Goal: Task Accomplishment & Management: Use online tool/utility

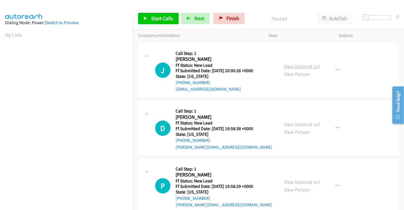
click at [290, 66] on link "View External Url" at bounding box center [302, 66] width 36 height 7
click at [297, 125] on link "View External Url" at bounding box center [302, 124] width 36 height 7
click at [294, 180] on link "View External Url" at bounding box center [302, 182] width 36 height 7
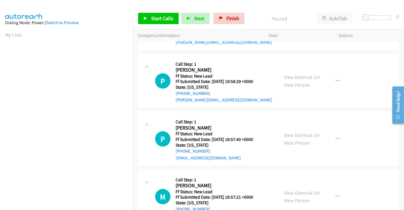
scroll to position [128, 0]
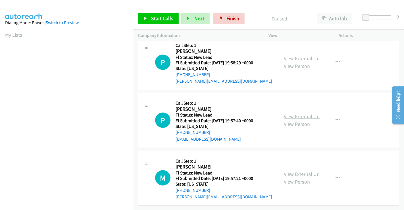
click at [300, 113] on link "View External Url" at bounding box center [302, 116] width 36 height 7
click at [299, 171] on link "View External Url" at bounding box center [302, 174] width 36 height 7
click at [167, 17] on span "Start Calls" at bounding box center [162, 18] width 22 height 7
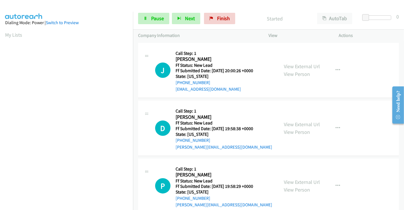
scroll to position [0, 0]
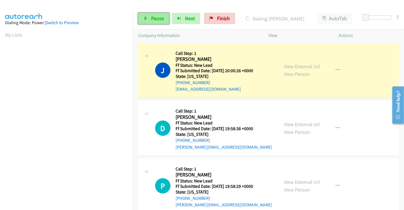
click at [160, 16] on span "Pause" at bounding box center [157, 18] width 13 height 7
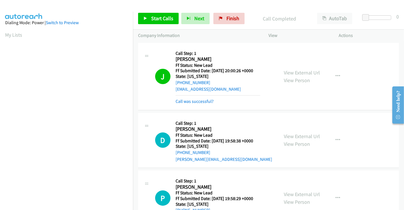
scroll to position [109, 0]
click at [161, 16] on span "Start Calls" at bounding box center [162, 18] width 22 height 7
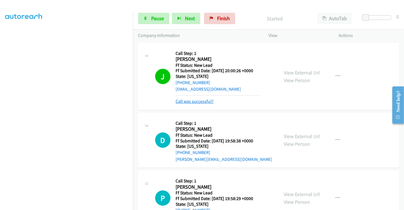
click at [206, 101] on link "Call was successful?" at bounding box center [195, 101] width 38 height 5
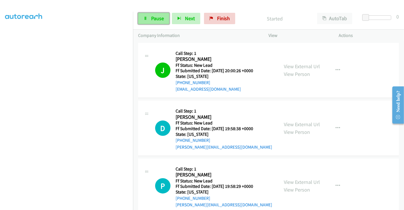
click at [150, 17] on link "Pause" at bounding box center [153, 18] width 31 height 11
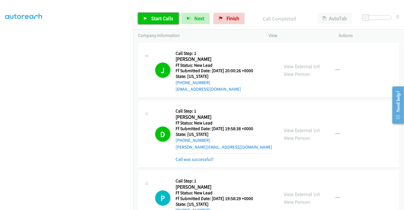
click at [161, 20] on span "Start Calls" at bounding box center [162, 18] width 22 height 7
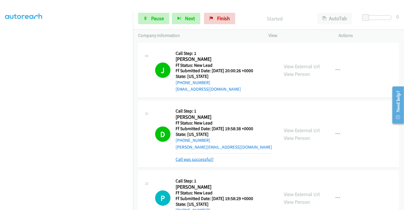
click at [198, 158] on link "Call was successful?" at bounding box center [195, 159] width 38 height 5
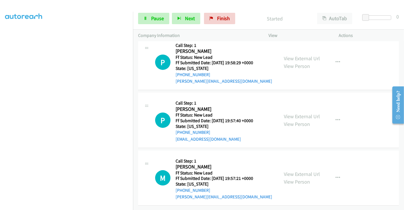
scroll to position [128, 0]
click at [157, 19] on span "Pause" at bounding box center [157, 18] width 13 height 7
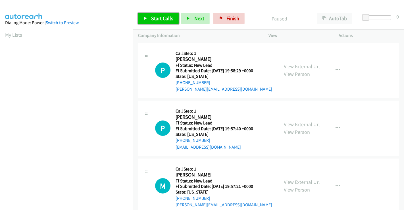
click at [161, 20] on span "Start Calls" at bounding box center [162, 18] width 22 height 7
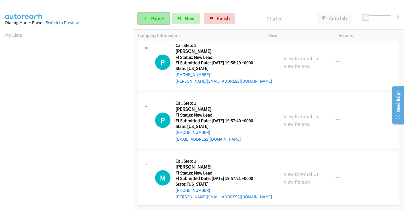
click at [156, 18] on span "Pause" at bounding box center [157, 18] width 13 height 7
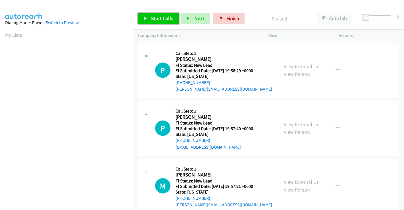
click at [153, 16] on span "Start Calls" at bounding box center [162, 18] width 22 height 7
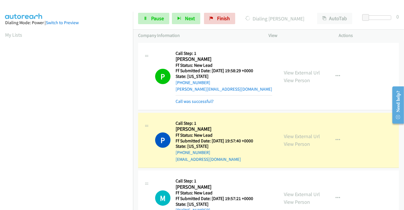
scroll to position [109, 0]
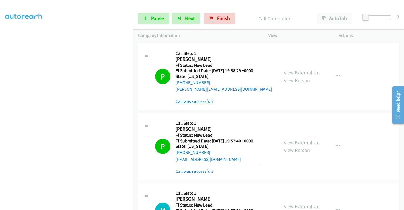
click at [194, 102] on link "Call was successful?" at bounding box center [195, 101] width 38 height 5
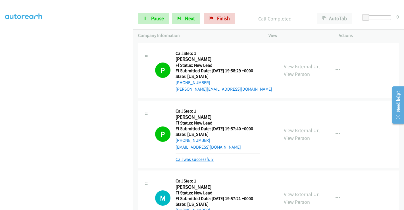
click at [200, 159] on link "Call was successful?" at bounding box center [195, 159] width 38 height 5
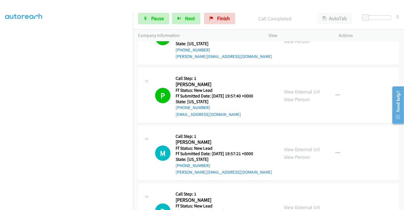
scroll to position [63, 0]
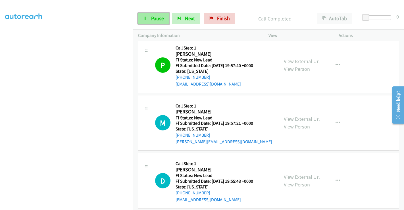
click at [148, 17] on link "Pause" at bounding box center [153, 18] width 31 height 11
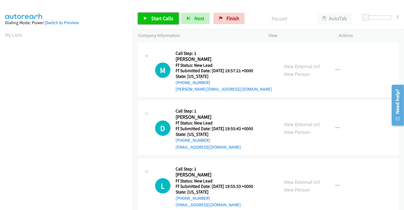
click at [152, 17] on span "Start Calls" at bounding box center [162, 18] width 22 height 7
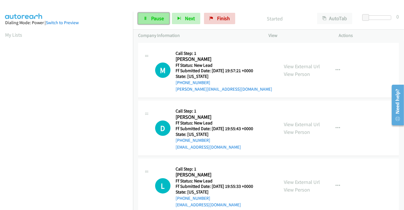
click at [151, 17] on span "Pause" at bounding box center [157, 18] width 13 height 7
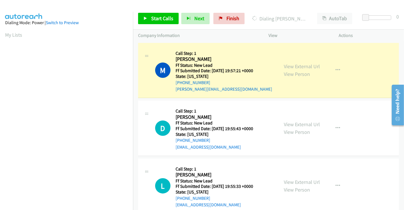
scroll to position [109, 0]
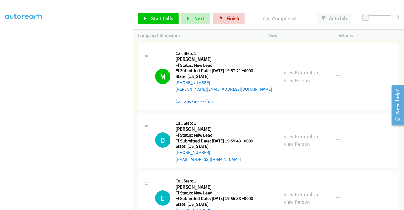
click at [198, 100] on link "Call was successful?" at bounding box center [195, 101] width 38 height 5
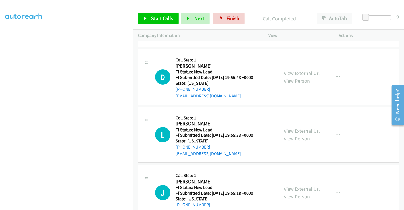
scroll to position [70, 0]
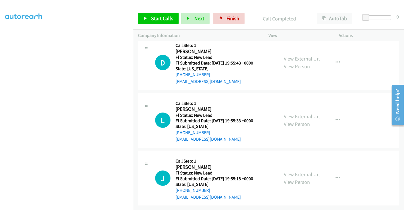
click at [297, 55] on link "View External Url" at bounding box center [302, 58] width 36 height 7
click at [296, 113] on link "View External Url" at bounding box center [302, 116] width 36 height 7
click at [291, 172] on link "View External Url" at bounding box center [302, 174] width 36 height 7
click at [157, 18] on span "Start Calls" at bounding box center [162, 18] width 22 height 7
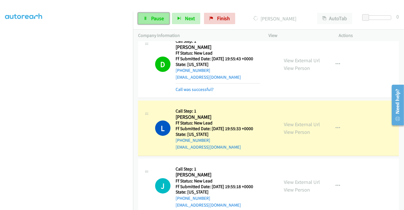
click at [159, 19] on span "Pause" at bounding box center [157, 18] width 13 height 7
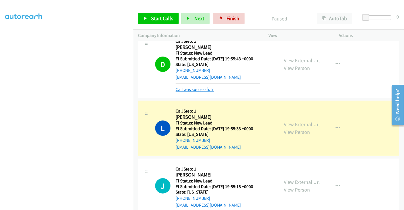
click at [204, 88] on link "Call was successful?" at bounding box center [195, 89] width 38 height 5
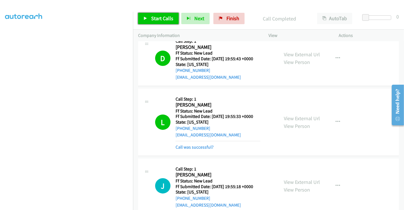
click at [166, 17] on span "Start Calls" at bounding box center [162, 18] width 22 height 7
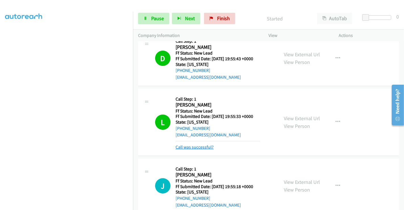
click at [201, 148] on link "Call was successful?" at bounding box center [195, 146] width 38 height 5
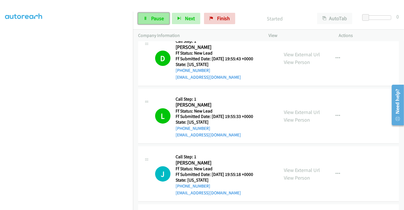
click at [152, 16] on span "Pause" at bounding box center [157, 18] width 13 height 7
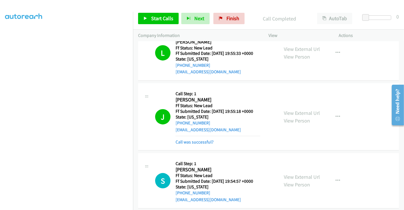
scroll to position [165, 0]
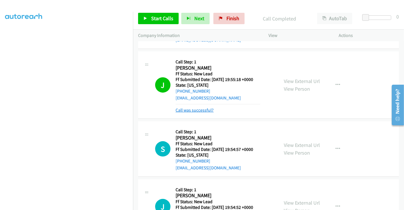
click at [202, 110] on link "Call was successful?" at bounding box center [195, 109] width 38 height 5
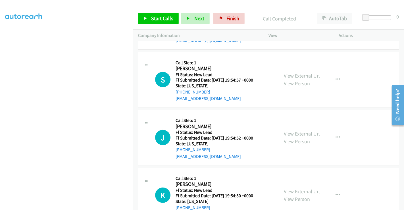
scroll to position [228, 0]
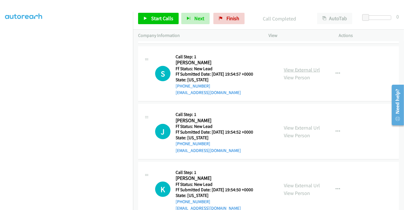
click at [307, 68] on link "View External Url" at bounding box center [302, 69] width 36 height 7
click at [302, 126] on link "View External Url" at bounding box center [302, 127] width 36 height 7
click at [299, 183] on link "View External Url" at bounding box center [302, 185] width 36 height 7
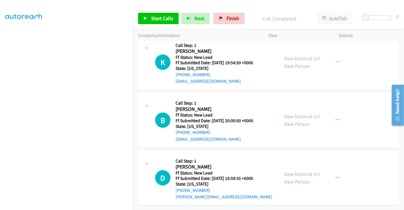
scroll to position [359, 0]
click at [291, 113] on link "View External Url" at bounding box center [302, 116] width 36 height 7
click at [296, 171] on link "View External Url" at bounding box center [302, 174] width 36 height 7
click at [336, 118] on icon "button" at bounding box center [338, 120] width 5 height 5
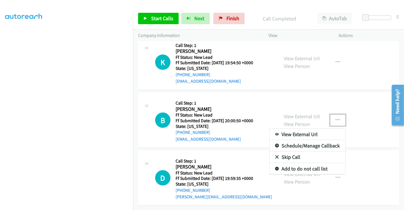
click at [292, 153] on link "Skip Call" at bounding box center [308, 156] width 76 height 11
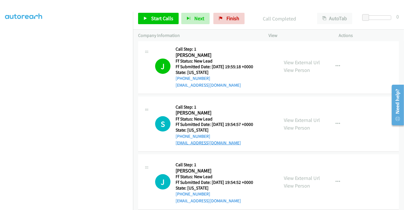
scroll to position [232, 0]
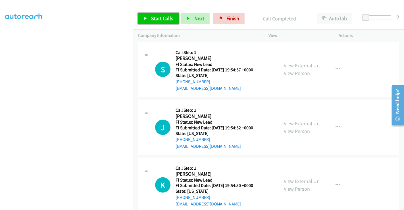
click at [165, 20] on span "Start Calls" at bounding box center [162, 18] width 22 height 7
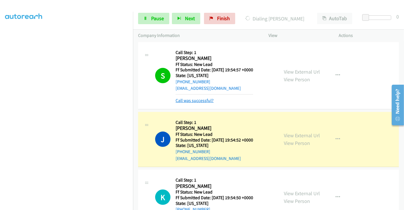
click at [202, 100] on link "Call was successful?" at bounding box center [195, 100] width 38 height 5
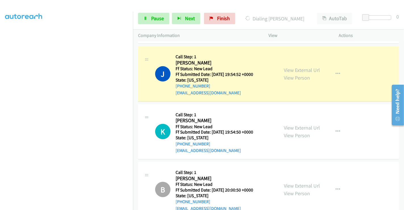
scroll to position [295, 0]
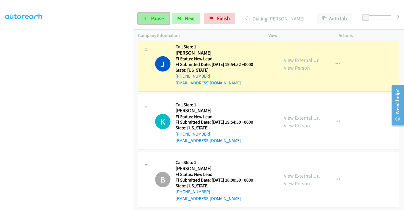
click at [154, 18] on span "Pause" at bounding box center [157, 18] width 13 height 7
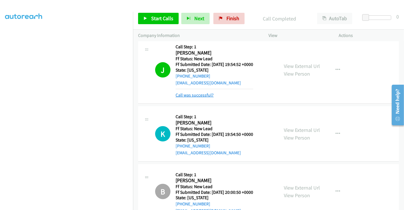
click at [207, 95] on link "Call was successful?" at bounding box center [195, 94] width 38 height 5
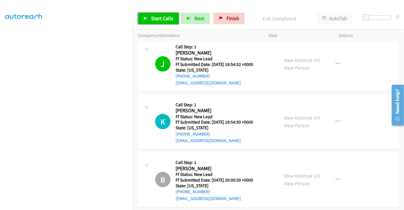
click at [153, 18] on span "Start Calls" at bounding box center [162, 18] width 22 height 7
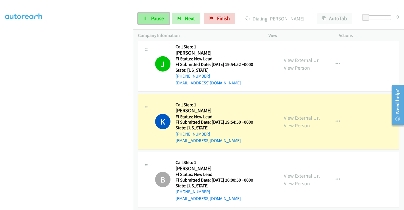
click at [152, 19] on span "Pause" at bounding box center [157, 18] width 13 height 7
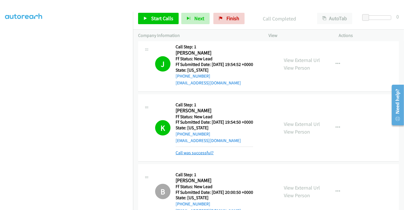
click at [207, 153] on link "Call was successful?" at bounding box center [195, 152] width 38 height 5
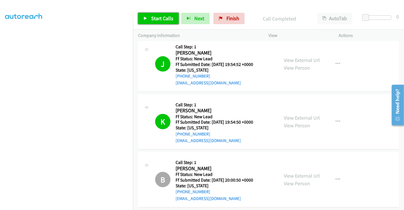
click at [163, 19] on span "Start Calls" at bounding box center [162, 18] width 22 height 7
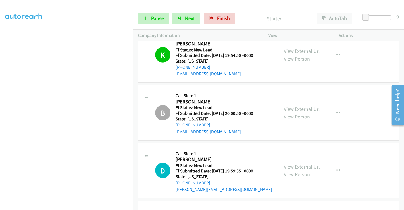
scroll to position [390, 0]
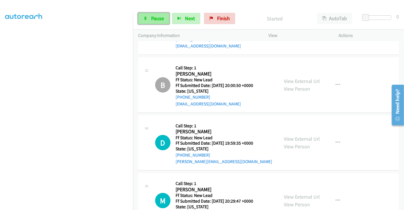
click at [153, 18] on span "Pause" at bounding box center [157, 18] width 13 height 7
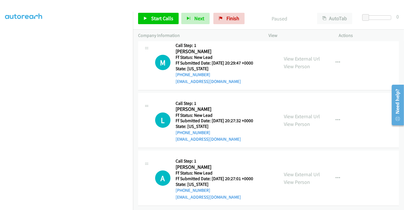
scroll to position [532, 0]
click at [293, 55] on link "View External Url" at bounding box center [302, 58] width 36 height 7
click at [295, 113] on link "View External Url" at bounding box center [302, 116] width 36 height 7
click at [295, 171] on link "View External Url" at bounding box center [302, 174] width 36 height 7
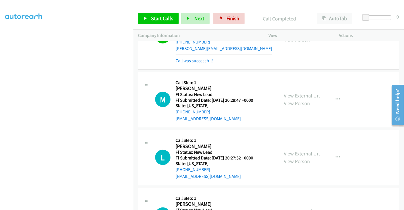
scroll to position [480, 0]
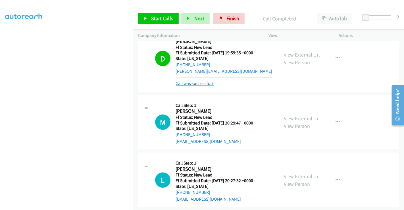
click at [196, 82] on link "Call was successful?" at bounding box center [195, 83] width 38 height 5
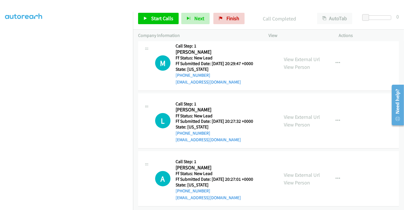
scroll to position [532, 0]
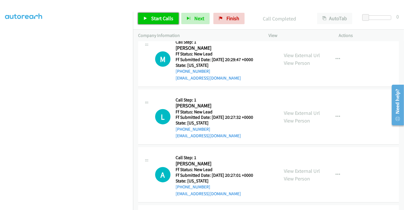
click at [157, 19] on span "Start Calls" at bounding box center [162, 18] width 22 height 7
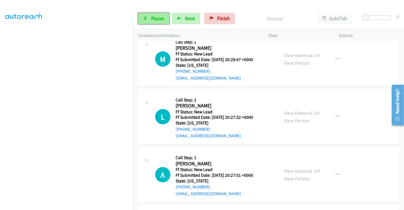
click at [154, 18] on span "Pause" at bounding box center [157, 18] width 13 height 7
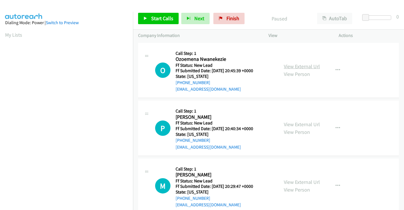
click at [301, 66] on link "View External Url" at bounding box center [302, 66] width 36 height 7
click at [304, 125] on link "View External Url" at bounding box center [302, 124] width 36 height 7
click at [162, 19] on span "Start Calls" at bounding box center [162, 18] width 22 height 7
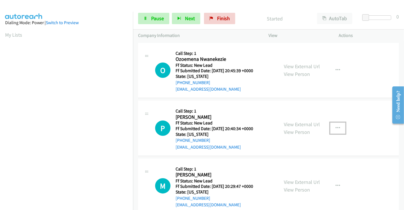
click at [332, 128] on button "button" at bounding box center [337, 127] width 15 height 11
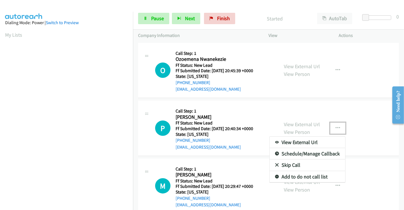
click at [285, 161] on link "Skip Call" at bounding box center [308, 164] width 76 height 11
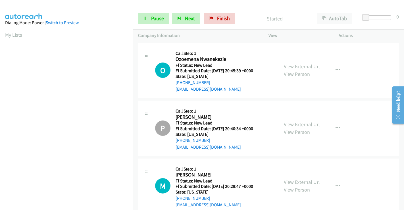
scroll to position [109, 0]
click at [156, 19] on span "Pause" at bounding box center [157, 18] width 13 height 7
click at [150, 14] on link "Pause" at bounding box center [153, 18] width 31 height 11
click at [150, 21] on link "Pause" at bounding box center [153, 18] width 31 height 11
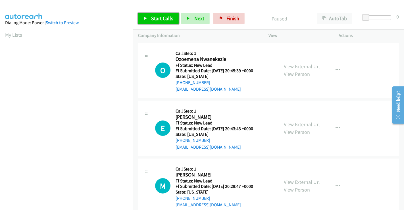
click at [160, 17] on span "Start Calls" at bounding box center [162, 18] width 22 height 7
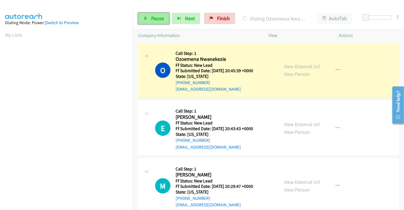
click at [148, 15] on link "Pause" at bounding box center [153, 18] width 31 height 11
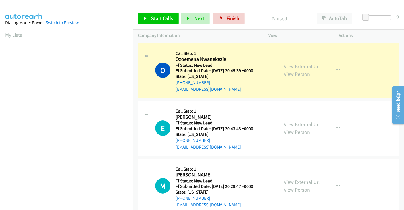
scroll to position [109, 0]
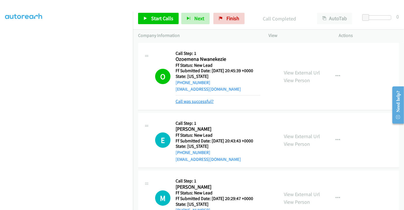
click at [188, 103] on link "Call was successful?" at bounding box center [195, 101] width 38 height 5
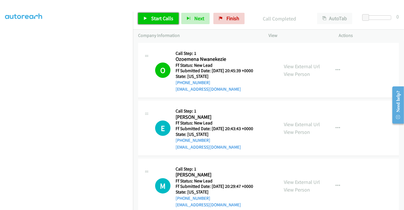
click at [155, 17] on span "Start Calls" at bounding box center [162, 18] width 22 height 7
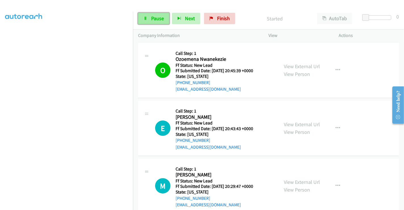
click at [153, 19] on span "Pause" at bounding box center [157, 18] width 13 height 7
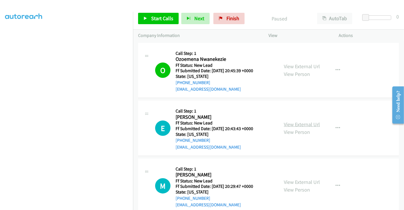
click at [294, 123] on link "View External Url" at bounding box center [302, 124] width 36 height 7
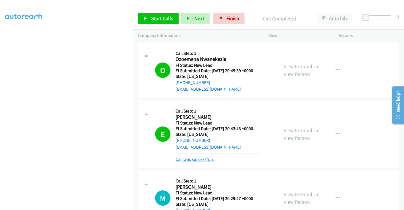
click at [191, 158] on link "Call was successful?" at bounding box center [195, 159] width 38 height 5
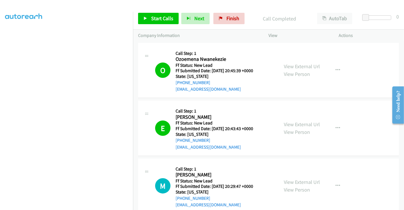
click at [276, 13] on div "Call Completed" at bounding box center [279, 18] width 65 height 11
click at [155, 18] on span "Start Calls" at bounding box center [162, 18] width 22 height 7
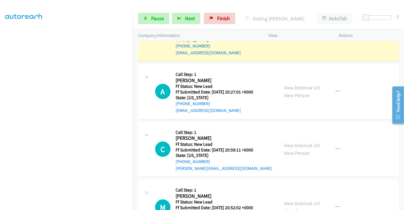
scroll to position [128, 0]
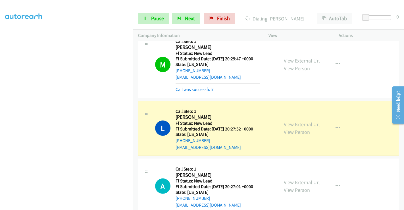
click at [191, 88] on div "Callback Scheduled Call Step: 1 Matheus Ferreira America/New_York Ff Status: Ne…" at bounding box center [218, 64] width 85 height 57
click at [192, 90] on link "Call was successful?" at bounding box center [195, 89] width 38 height 5
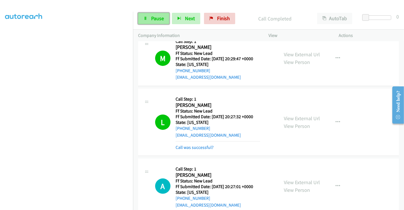
click at [147, 20] on icon at bounding box center [145, 19] width 4 height 4
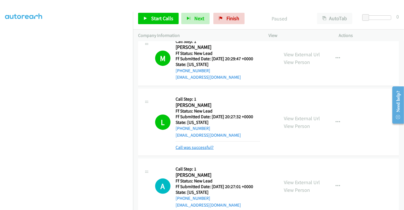
click at [197, 148] on link "Call was successful?" at bounding box center [195, 147] width 38 height 5
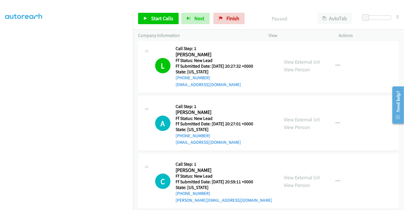
scroll to position [222, 0]
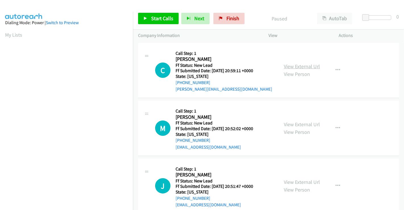
click at [290, 67] on link "View External Url" at bounding box center [302, 66] width 36 height 7
click at [299, 125] on link "View External Url" at bounding box center [302, 124] width 36 height 7
click at [294, 179] on link "View External Url" at bounding box center [302, 182] width 36 height 7
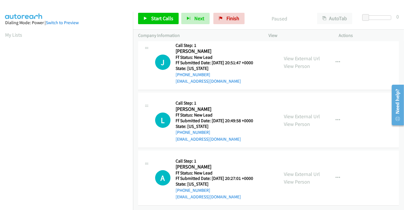
scroll to position [128, 0]
click at [295, 113] on link "View External Url" at bounding box center [302, 116] width 36 height 7
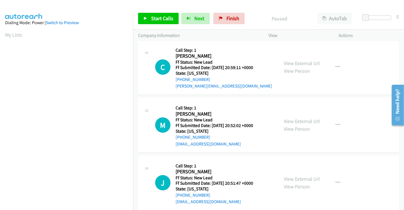
scroll to position [0, 0]
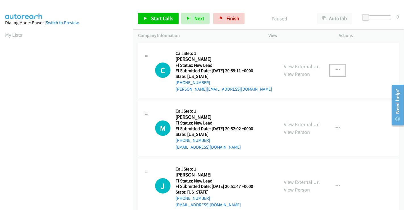
click at [334, 72] on button "button" at bounding box center [337, 69] width 15 height 11
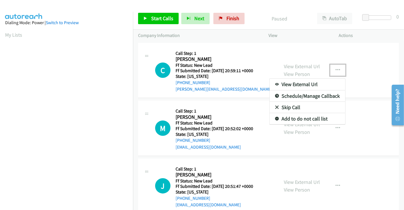
click at [290, 105] on link "Skip Call" at bounding box center [308, 107] width 76 height 11
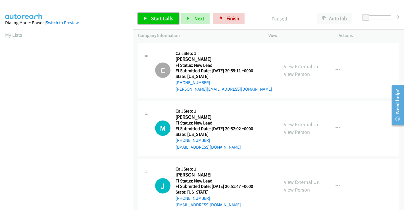
click at [161, 19] on span "Start Calls" at bounding box center [162, 18] width 22 height 7
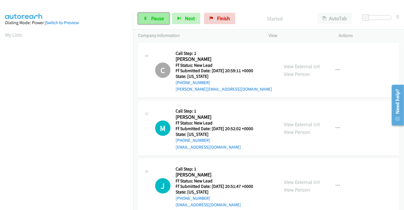
click at [153, 17] on span "Pause" at bounding box center [157, 18] width 13 height 7
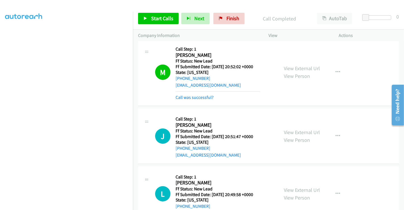
scroll to position [63, 0]
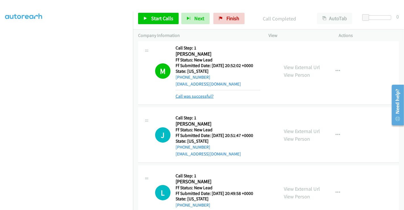
click at [196, 95] on link "Call was successful?" at bounding box center [195, 95] width 38 height 5
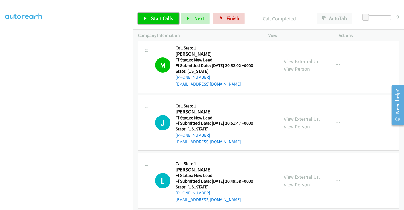
click at [159, 19] on span "Start Calls" at bounding box center [162, 18] width 22 height 7
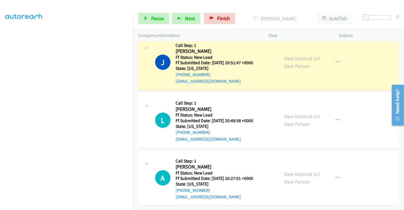
scroll to position [128, 0]
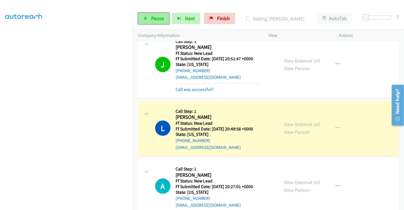
click at [153, 20] on span "Pause" at bounding box center [157, 18] width 13 height 7
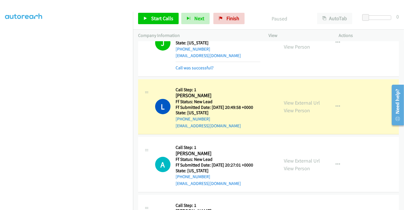
scroll to position [159, 0]
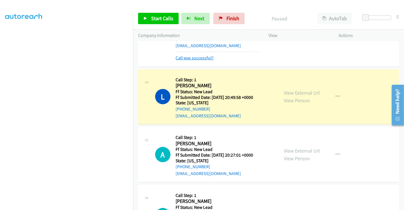
click at [191, 56] on link "Call was successful?" at bounding box center [195, 57] width 38 height 5
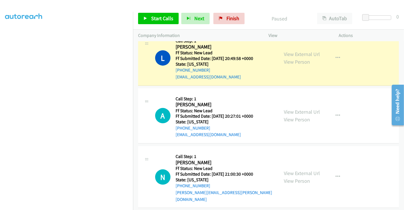
scroll to position [128, 0]
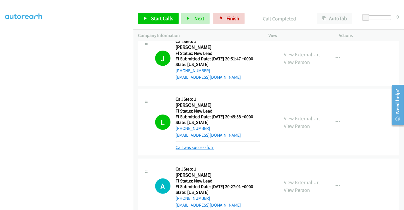
click at [201, 145] on link "Call was successful?" at bounding box center [195, 147] width 38 height 5
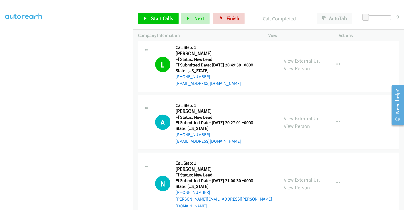
scroll to position [189, 0]
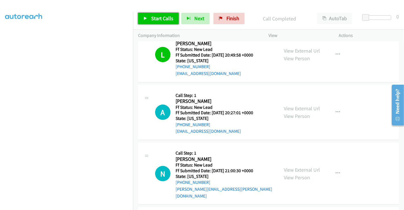
click at [160, 18] on span "Start Calls" at bounding box center [162, 18] width 22 height 7
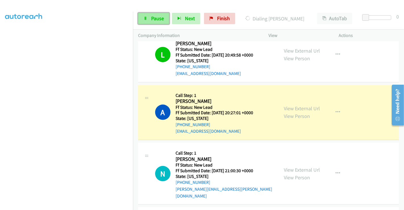
click at [148, 18] on link "Pause" at bounding box center [153, 18] width 31 height 11
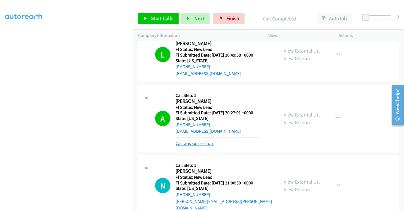
click at [201, 145] on link "Call was successful?" at bounding box center [195, 143] width 38 height 5
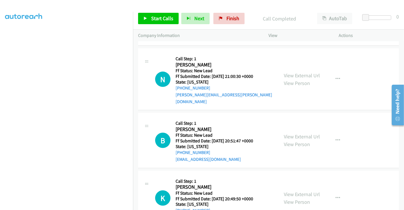
scroll to position [284, 0]
click at [292, 72] on link "View External Url" at bounding box center [302, 75] width 36 height 7
click at [299, 133] on link "View External Url" at bounding box center [302, 136] width 36 height 7
click at [296, 190] on link "View External Url" at bounding box center [302, 193] width 36 height 7
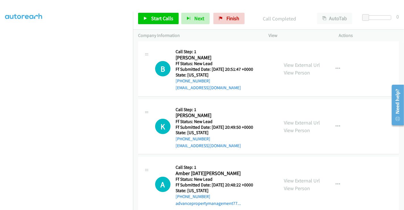
scroll to position [359, 0]
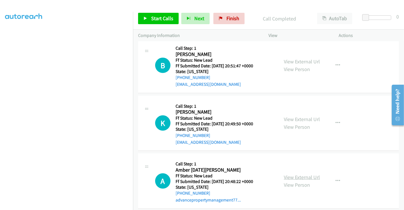
click at [298, 174] on link "View External Url" at bounding box center [302, 177] width 36 height 7
click at [154, 20] on span "Start Calls" at bounding box center [162, 18] width 22 height 7
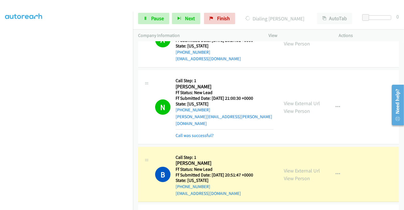
scroll to position [295, 0]
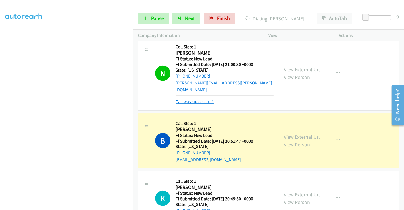
click at [200, 99] on link "Call was successful?" at bounding box center [195, 101] width 38 height 5
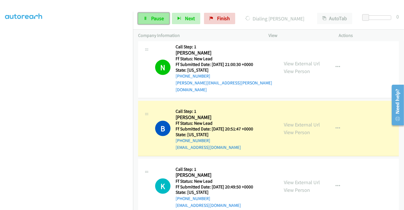
click at [149, 14] on link "Pause" at bounding box center [153, 18] width 31 height 11
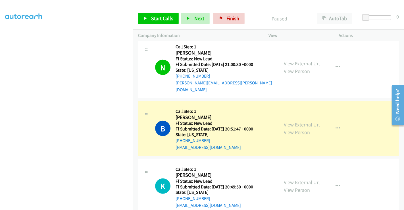
scroll to position [359, 0]
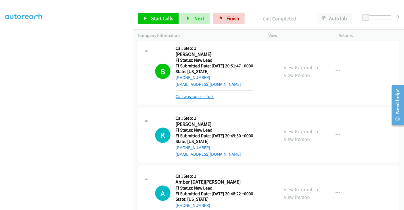
click at [195, 94] on link "Call was successful?" at bounding box center [195, 96] width 38 height 5
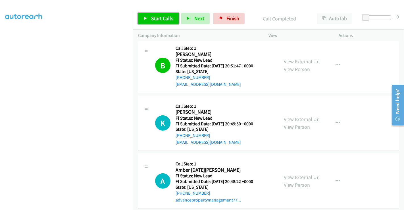
click at [158, 19] on span "Start Calls" at bounding box center [162, 18] width 22 height 7
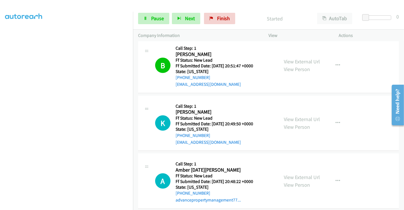
scroll to position [390, 0]
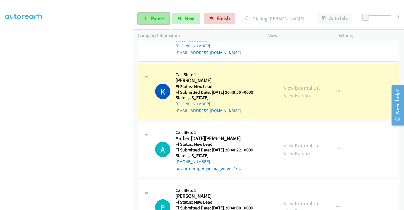
click at [159, 22] on link "Pause" at bounding box center [153, 18] width 31 height 11
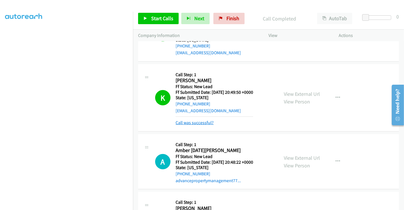
click at [193, 120] on link "Call was successful?" at bounding box center [195, 122] width 38 height 5
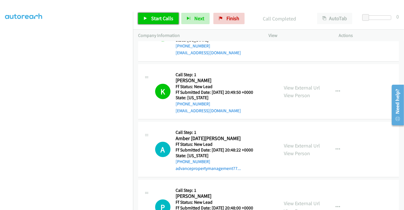
click at [160, 19] on span "Start Calls" at bounding box center [162, 18] width 22 height 7
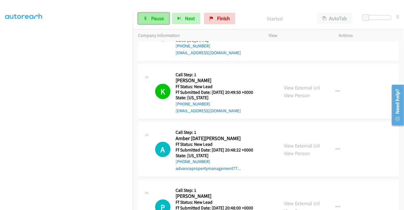
click at [153, 17] on span "Pause" at bounding box center [157, 18] width 13 height 7
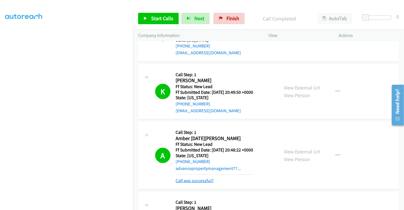
click at [199, 178] on link "Call was successful?" at bounding box center [195, 180] width 38 height 5
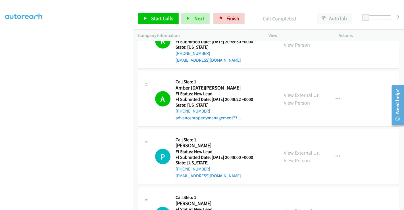
scroll to position [516, 0]
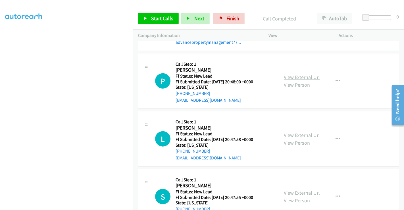
click at [298, 74] on link "View External Url" at bounding box center [302, 77] width 36 height 7
click at [298, 132] on link "View External Url" at bounding box center [302, 135] width 36 height 7
click at [299, 189] on link "View External Url" at bounding box center [302, 192] width 36 height 7
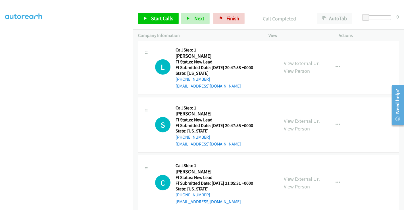
scroll to position [590, 0]
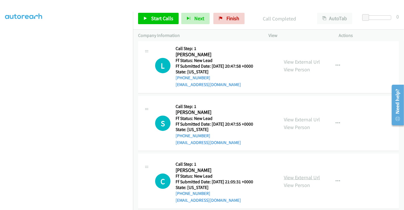
click at [299, 174] on link "View External Url" at bounding box center [302, 177] width 36 height 7
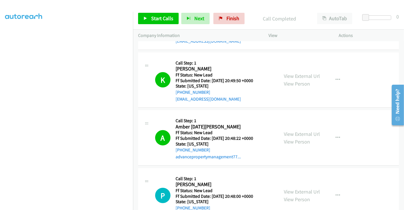
scroll to position [400, 0]
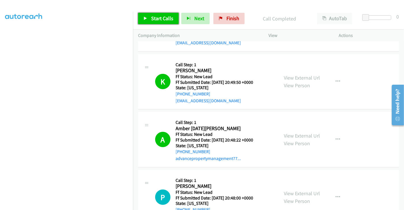
click at [161, 16] on span "Start Calls" at bounding box center [162, 18] width 22 height 7
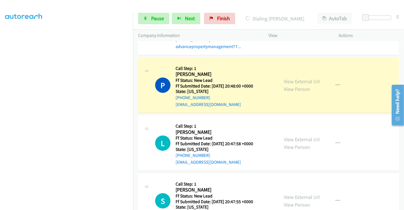
scroll to position [526, 0]
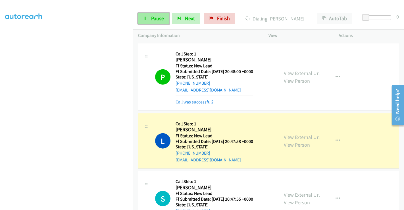
click at [153, 14] on link "Pause" at bounding box center [153, 18] width 31 height 11
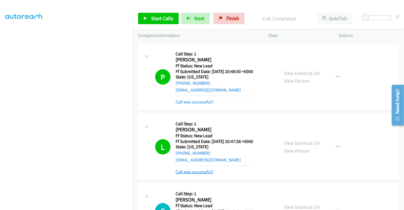
click at [191, 169] on link "Call was successful?" at bounding box center [195, 171] width 38 height 5
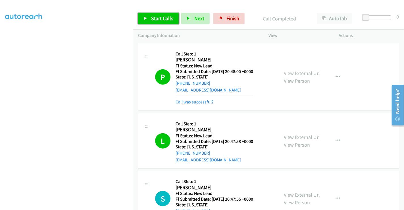
click at [161, 17] on span "Start Calls" at bounding box center [162, 18] width 22 height 7
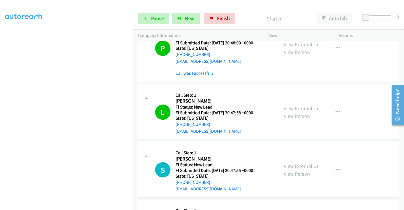
scroll to position [601, 0]
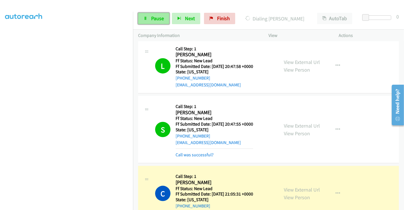
click at [151, 14] on link "Pause" at bounding box center [153, 18] width 31 height 11
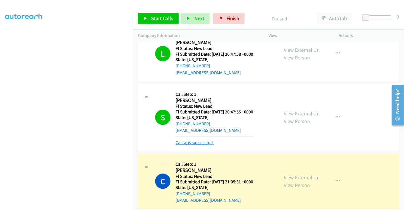
click at [197, 140] on link "Call was successful?" at bounding box center [195, 142] width 38 height 5
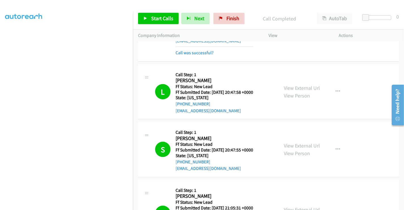
scroll to position [639, 0]
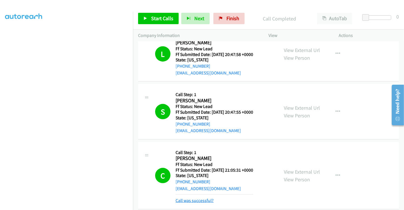
click at [198, 198] on link "Call was successful?" at bounding box center [195, 200] width 38 height 5
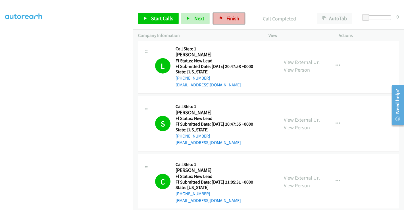
click at [231, 19] on span "Finish" at bounding box center [232, 18] width 13 height 7
